Goal: Entertainment & Leisure: Consume media (video, audio)

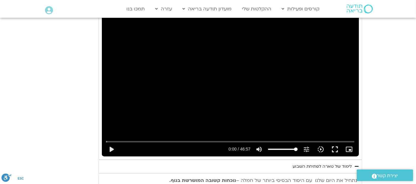
scroll to position [511, 0]
click at [111, 148] on button "play_arrow" at bounding box center [111, 149] width 14 height 14
type input "992.52"
type input "0.006695"
type input "992.52"
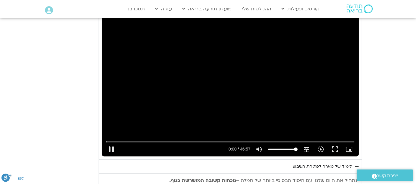
type input "0.048207"
type input "992.52"
type input "0.174779"
type input "992.52"
type input "0.299966"
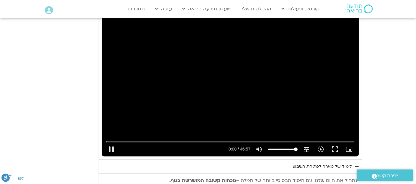
type input "992.52"
type input "0.431355"
type input "992.52"
type input "0.563381"
type input "992.52"
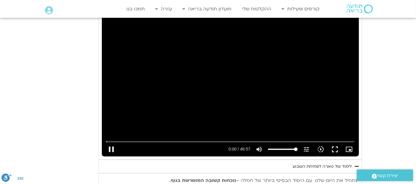
type input "0.688706"
type input "992.52"
type input "0.815459"
type input "992.52"
type input "0.948331"
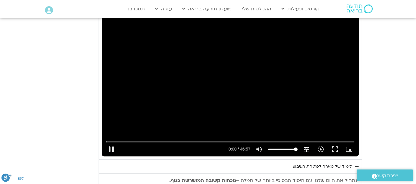
type input "992.52"
type input "1.08212"
type input "992.52"
type input "1.216178"
type input "992.52"
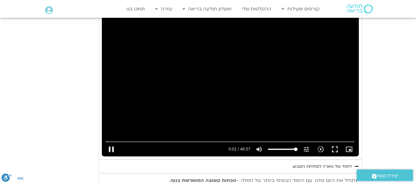
type input "1.341464"
type input "992.52"
type input "1.477362"
type input "992.52"
type input "1.611493"
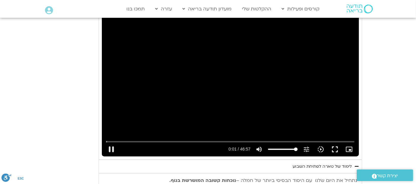
type input "992.52"
type input "1.741376"
type input "992.52"
type input "1.88054"
type input "992.52"
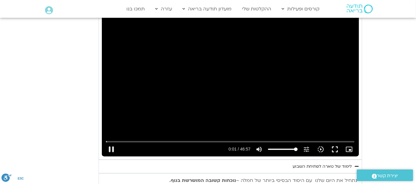
type input "2.010589"
type input "992.52"
type input "2.141335"
type input "992.52"
type input "2.280549"
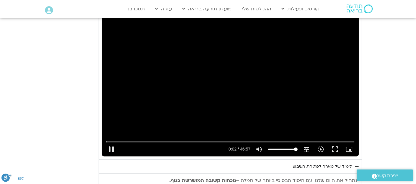
type input "992.52"
type input "2.411547"
type input "992.52"
type input "2.540645"
type input "992.52"
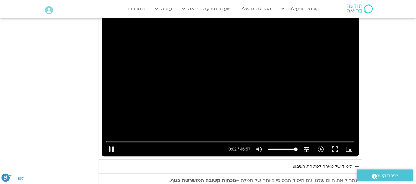
type input "2.671471"
type input "992.52"
type input "2.798058"
type input "992.52"
type input "2.926572"
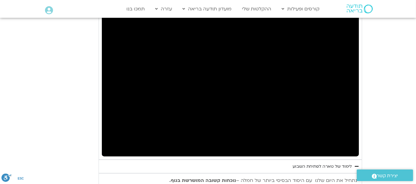
type input "992.52"
type input "21.540428"
type input "992.52"
type input "21.560381"
type input "992.52"
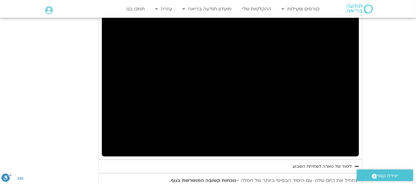
type input "992.52"
type input "59.150238"
type input "992.52"
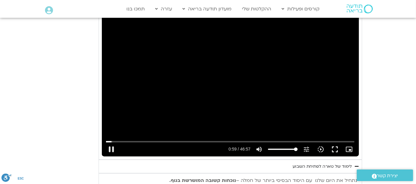
type input "59.26139"
type input "992.52"
type input "59.399246"
type input "992.52"
type input "59.531149"
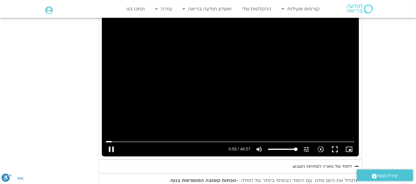
type input "992.52"
click at [244, 71] on div "تخطّي الإعلان pause 0:59 / 46:57 volume_up كتم الصوت tune درجة الدقة تلقائي 720…" at bounding box center [230, 84] width 257 height 145
type input "59.646427"
type input "992.52"
type input "19.2004384162504"
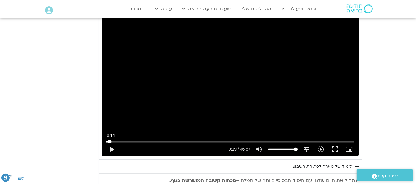
type input "992.52"
click at [109, 141] on input "البحث بالتمرير" at bounding box center [230, 142] width 249 height 4
type input "19.200438"
click at [210, 81] on div "تخطّي الإعلان 0:14 play_arrow 0:19 / 46:57 volume_up كتم الصوت tune درجة الدقة …" at bounding box center [230, 84] width 257 height 145
type input "992.52"
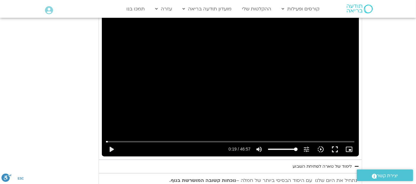
type input "19.231795"
type input "992.52"
type input "19.357281"
type input "992.52"
type input "19.491946"
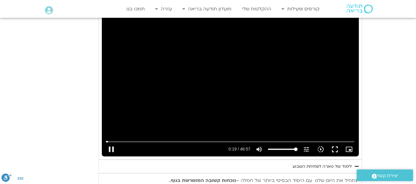
type input "992.52"
type input "19.622863"
type input "992.52"
type input "19.751621"
type input "992.52"
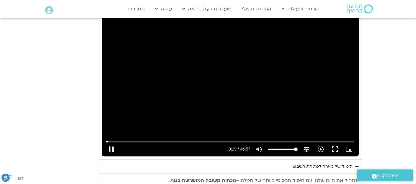
type input "19.885713"
type input "992.52"
type input "20.01333"
type input "992.52"
type input "20.141076"
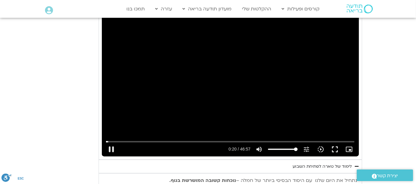
type input "992.52"
type input "20.271981"
type input "992.52"
type input "20.419079"
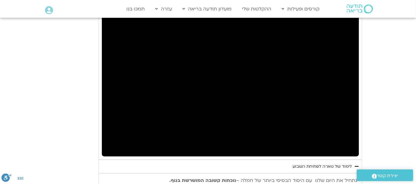
type input "992.52"
type input "21.201326"
type input "992.52"
type input "21.3187"
type input "992.52"
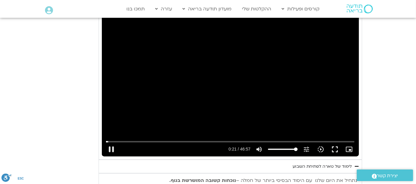
type input "21.452938"
type input "992.52"
type input "21.58477"
type input "992.52"
type input "21.718167"
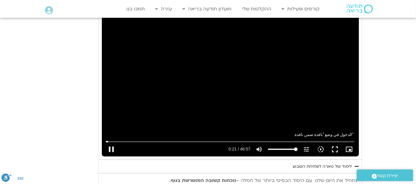
type input "992.52"
type input "21.851894"
type input "992.52"
type input "21.917615"
type input "992.52"
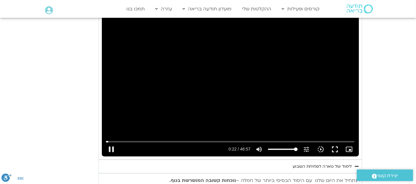
type input "0"
type input "992.52"
type input "22.869876"
type input "992.52"
click at [254, 68] on div "تخطّي الإعلان 46:57 play_arrow 0:22 / 46:57 volume_up كتم الصوت tune درجة الدقة…" at bounding box center [230, 84] width 257 height 145
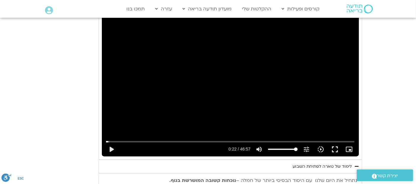
type input "22.875538"
type input "992.52"
type input "22.886897"
type input "992.52"
type input "23.016861"
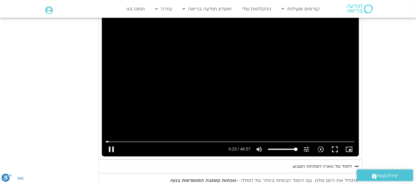
type input "992.52"
type input "23.152384"
type input "992.52"
type input "23.282704"
type input "992.52"
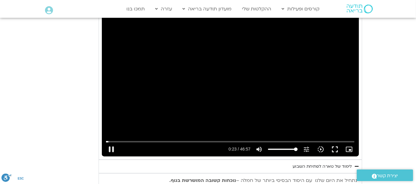
type input "23.542026"
type input "992.52"
type input "23.675221"
type input "992.52"
type input "23.808901"
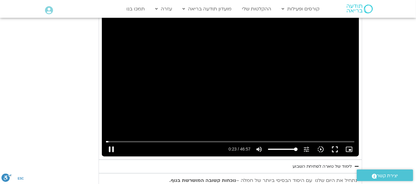
type input "992.52"
type input "23.922896"
type input "992.52"
type input "24.056614"
type input "992.52"
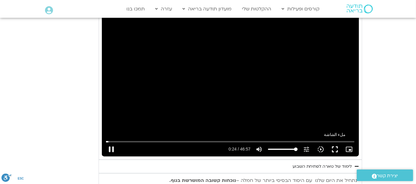
type input "24.192819"
type input "992.52"
type input "24.325761"
type input "992.52"
type input "24.456802"
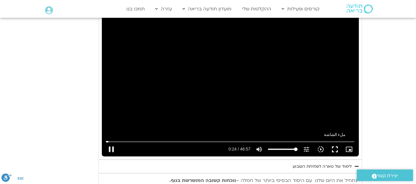
type input "992.52"
type input "24.589684"
type input "992.52"
type input "24.722347"
type input "992.52"
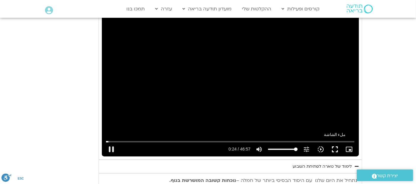
type input "24.856194"
type input "992.52"
type input "24.987504"
type input "992.52"
type input "25.116436"
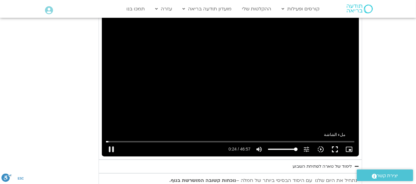
type input "992.52"
type input "25.247049"
type input "992.52"
type input "25.37375"
click at [333, 147] on button "fullscreen" at bounding box center [335, 149] width 14 height 14
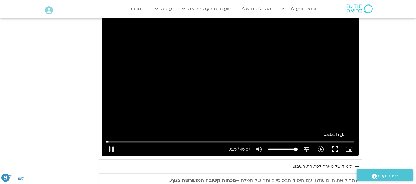
type input "992.52"
type input "25.507312"
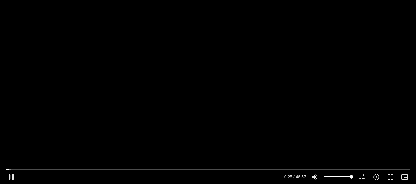
type input "992.52"
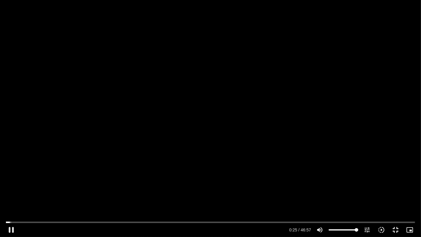
type input "25.636524"
type input "992.52"
type input "25.766665"
type input "992.52"
type input "25.896981"
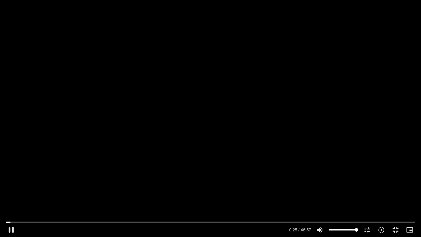
type input "992.52"
type input "26.027022"
type input "992.52"
type input "26.15545"
type input "992.52"
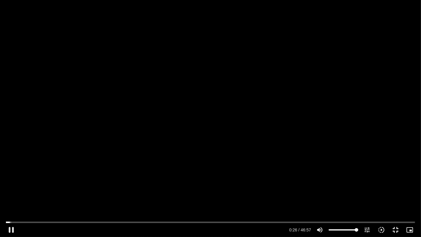
type input "26.286736"
type input "992.52"
type input "26.416286"
type input "992.52"
type input "26.546918"
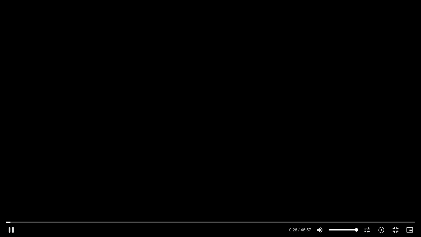
type input "992.52"
type input "26.677074"
type input "992.52"
type input "26.80291"
type input "992.52"
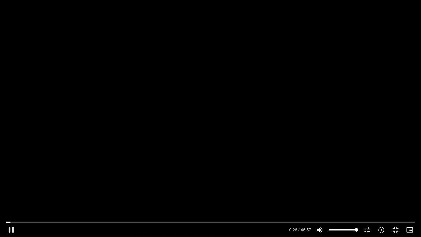
type input "26.931919"
type input "992.52"
type input "27.057803"
type input "992.52"
type input "27.186663"
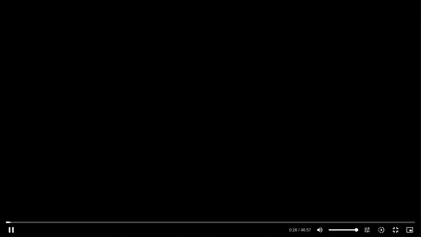
type input "992.52"
type input "27.316062"
type input "992.52"
type input "27.445253"
type input "992.52"
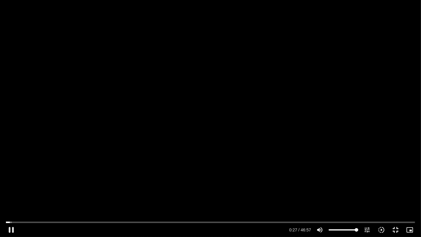
type input "27.571926"
type input "992.52"
type input "27.696934"
type input "992.52"
type input "27.82287"
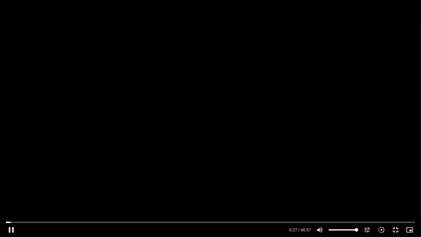
type input "992.52"
type input "27.954916"
type input "992.52"
type input "28.087388"
type input "992.52"
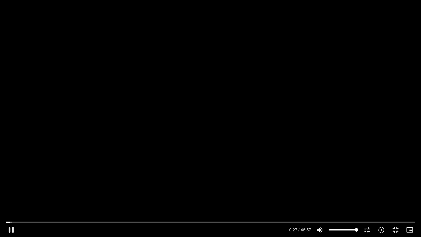
type input "28.217523"
type input "992.52"
type input "28.347453"
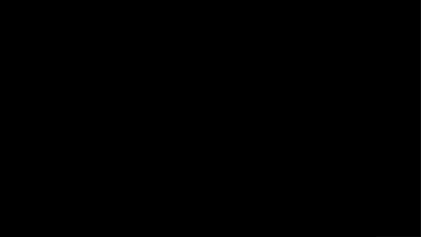
type input "992.52"
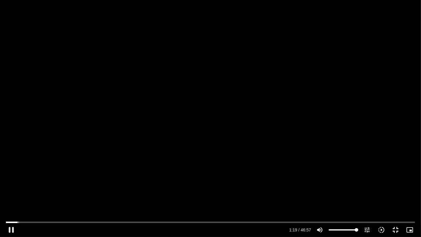
type input "79.117206"
type input "992.52"
type input "79.249037"
type input "992.52"
type input "79.384057"
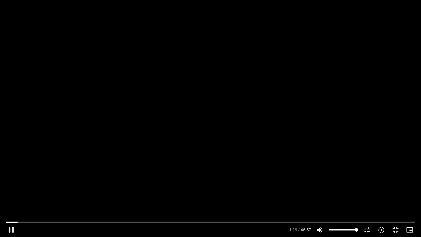
type input "992.52"
type input "79.484234"
click at [243, 145] on div "تخطّي الإعلان 42:14 pause 1:19 / 46:57 volume_up كتم الصوت tune درجة الدقة تلقا…" at bounding box center [210, 118] width 421 height 237
click at [245, 116] on div "تخطّي الإعلان 42:14 play_arrow 1:19 / 46:57 volume_up كتم الصوت tune درجة الدقة…" at bounding box center [210, 118] width 421 height 237
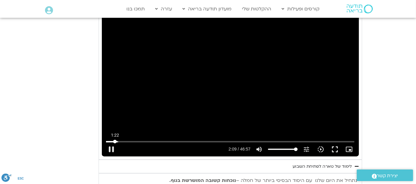
click at [115, 141] on input "البحث بالتمرير" at bounding box center [230, 142] width 249 height 4
click at [217, 85] on div "تخطّي الإعلان 1:22 pause 5:56 / 46:57 volume_up كتم الصوت tune درجة الدقة تلقائ…" at bounding box center [230, 84] width 257 height 145
click at [136, 141] on input "البحث بالتمرير" at bounding box center [230, 142] width 249 height 4
click at [196, 90] on div "تخطّي الإعلان 5:27 play_arrow 5:29 / 46:57 volume_up كتم الصوت tune درجة الدقة …" at bounding box center [230, 84] width 257 height 145
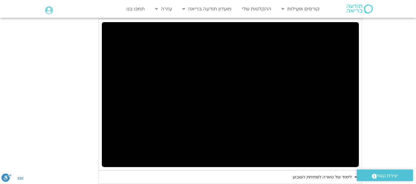
scroll to position [488, 0]
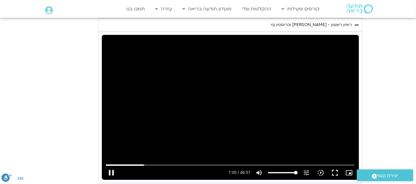
click at [184, 116] on div "تخطّي الإعلان 5:27 pause 7:05 / 46:57 volume_up كتم الصوت tune درجة الدقة تلقائ…" at bounding box center [230, 107] width 257 height 145
click at [143, 164] on input "البحث بالتمرير" at bounding box center [230, 165] width 249 height 4
click at [142, 164] on input "البحث بالتمرير" at bounding box center [230, 165] width 249 height 4
click at [199, 115] on div "تخطّي الإعلان 6:39 play_arrow 6:40 / 46:57 volume_up كتم الصوت tune درجة الدقة …" at bounding box center [230, 107] width 257 height 145
click at [143, 166] on input "البحث بالتمرير" at bounding box center [230, 165] width 249 height 4
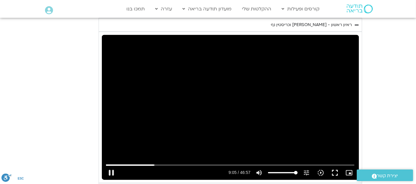
click at [241, 73] on div "تخطّي الإعلان 18:54 pause 9:05 / 46:57 volume_up كتم الصوت tune درجة الدقة تلقا…" at bounding box center [230, 107] width 257 height 145
click at [248, 81] on div "تخطّي الإعلان 18:54 play_arrow 9:06 / 46:57 volume_up كتم الصوت tune درجة الدقة…" at bounding box center [230, 107] width 257 height 145
click at [156, 164] on input "البحث بالتمرير" at bounding box center [230, 165] width 249 height 4
click at [259, 97] on div "تخطّي الإعلان 10:10 pause 10:21 / 46:57 volume_up كتم الصوت tune درجة الدقة تلق…" at bounding box center [230, 107] width 257 height 145
click at [219, 109] on div "تخطّي الإعلان 10:10 play_arrow 10:21 / 46:57 volume_up كتم الصوت tune درجة الدق…" at bounding box center [230, 107] width 257 height 145
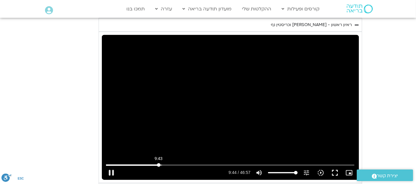
click at [158, 164] on input "البحث بالتمرير" at bounding box center [230, 165] width 249 height 4
click at [255, 116] on div "تخطّي الإعلان 11:55 pause 10:33 / 46:57 volume_up كتم الصوت tune درجة الدقة تلق…" at bounding box center [230, 107] width 257 height 145
click at [248, 106] on div "تخطّي الإعلان 11:55 play_arrow 10:34 / 46:57 volume_up كتم الصوت tune درجة الدق…" at bounding box center [230, 107] width 257 height 145
click at [160, 164] on input "البحث بالتمرير" at bounding box center [230, 165] width 249 height 4
click at [249, 122] on div "تخطّي الإعلان 10:03 pause 10:11 / 46:57 volume_up كتم الصوت tune درجة الدقة تلق…" at bounding box center [230, 107] width 257 height 145
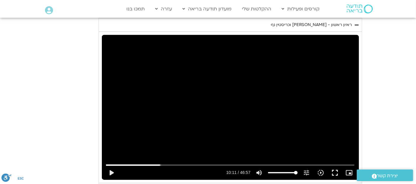
click at [239, 101] on div "تخطّي الإعلان 10:03 play_arrow 10:11 / 46:57 volume_up كتم الصوت tune درجة الدق…" at bounding box center [230, 107] width 257 height 145
click at [177, 163] on input "البحث بالتمرير" at bounding box center [230, 165] width 249 height 4
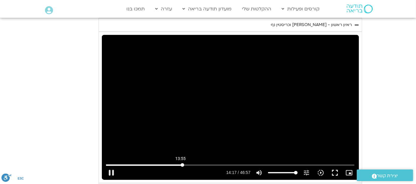
click at [180, 164] on input "البحث بالتمرير" at bounding box center [230, 165] width 249 height 4
click at [180, 165] on input "البحث بالتمرير" at bounding box center [230, 165] width 249 height 4
click at [245, 114] on div "تخطّي الإعلان 14:25 pause 18:47 / 46:57 volume_up كتم الصوت tune درجة الدقة تلق…" at bounding box center [230, 107] width 257 height 145
click at [205, 163] on input "البحث بالتمرير" at bounding box center [230, 165] width 249 height 4
click at [204, 163] on input "البحث بالتمرير" at bounding box center [230, 165] width 249 height 4
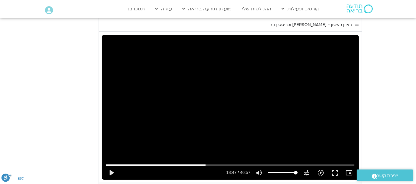
click at [219, 114] on div "تخطّي الإعلان 18:31 play_arrow 18:47 / 46:57 volume_up كتم الصوت tune درجة الدق…" at bounding box center [230, 107] width 257 height 145
click at [205, 165] on input "البحث بالتمرير" at bounding box center [230, 165] width 249 height 4
click at [204, 165] on input "البحث بالتمرير" at bounding box center [230, 165] width 249 height 4
click at [248, 91] on div "تخطّي الإعلان 18:27 pause 21:13 / 46:57 volume_up كتم الصوت tune درجة الدقة تلق…" at bounding box center [230, 107] width 257 height 145
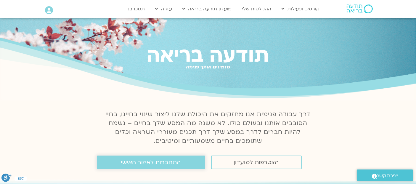
click at [156, 165] on span "התחברות לאיזור האישי" at bounding box center [151, 162] width 60 height 7
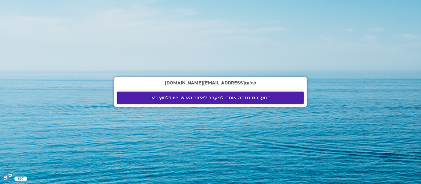
click at [247, 99] on span "המערכת מזהה אותך. למעבר לאיזור האישי יש ללחוץ כאן" at bounding box center [210, 97] width 120 height 5
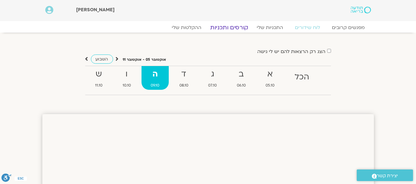
click at [237, 28] on link "קורסים ותכניות" at bounding box center [229, 27] width 52 height 7
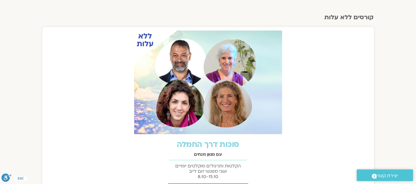
scroll to position [273, 0]
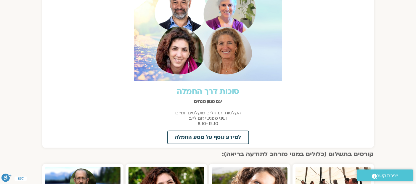
click at [192, 90] on link "סוכות דרך החמלה" at bounding box center [208, 91] width 62 height 11
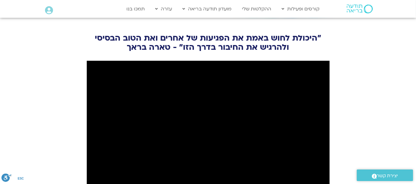
scroll to position [663, 0]
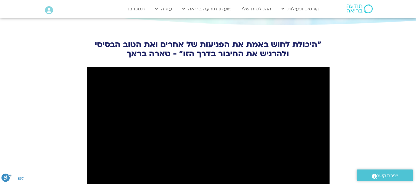
click at [383, 81] on section "״היכולת לחוש באמת את הפגיעות של אחרים ואת הטוב הבסיסי ולהרגיש את החיבור בדרך הז…" at bounding box center [208, 131] width 416 height 210
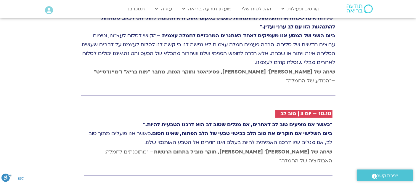
scroll to position [0, 0]
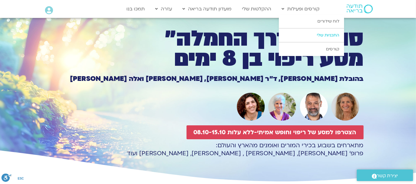
click at [324, 36] on link "התכניות שלי" at bounding box center [311, 35] width 65 height 14
